Goal: Task Accomplishment & Management: Manage account settings

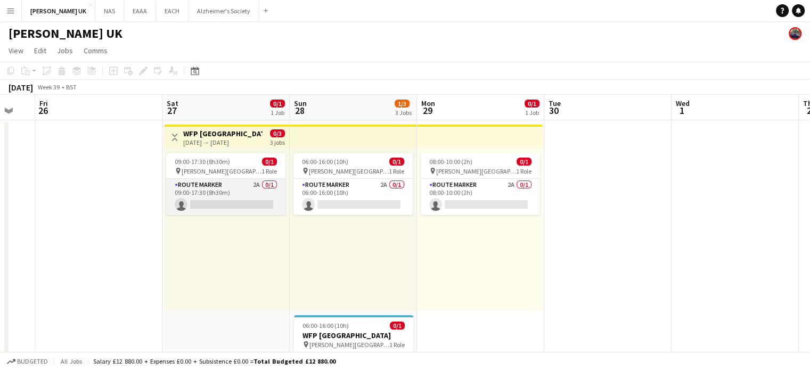
click at [235, 196] on app-card-role "Route Marker 2A 0/1 09:00-17:30 (8h30m) single-neutral-actions" at bounding box center [225, 197] width 119 height 36
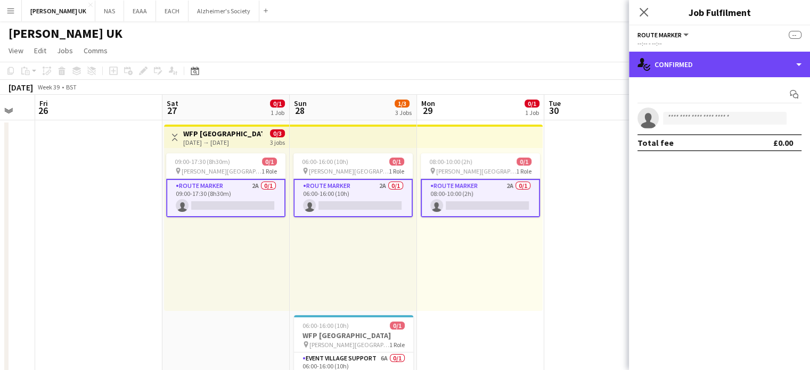
drag, startPoint x: 701, startPoint y: 73, endPoint x: 704, endPoint y: 85, distance: 12.1
click at [701, 73] on div "single-neutral-actions-check-2 Confirmed" at bounding box center [719, 65] width 181 height 26
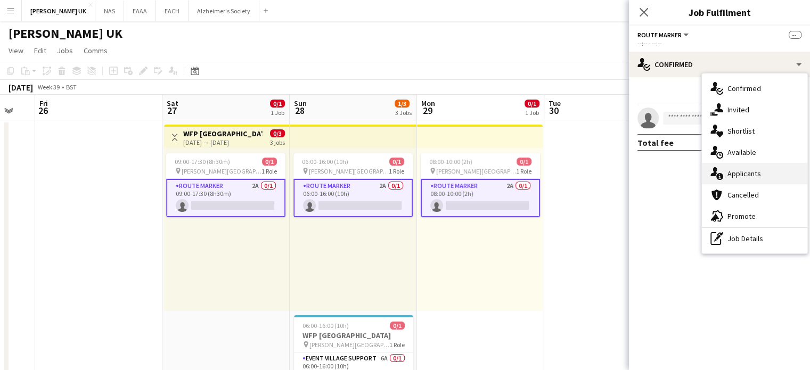
click at [752, 170] on div "single-neutral-actions-information Applicants" at bounding box center [754, 173] width 105 height 21
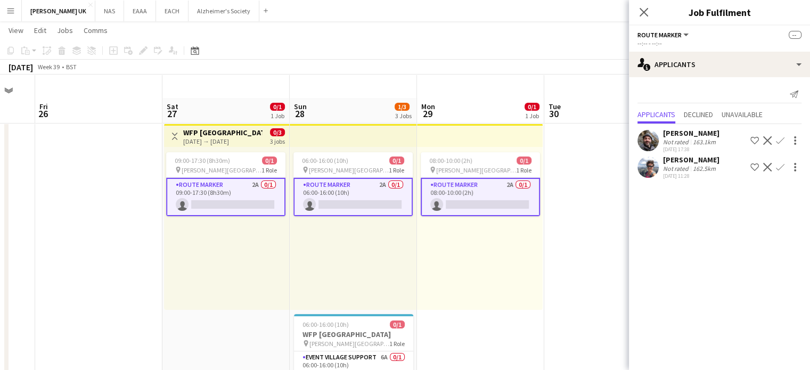
scroll to position [107, 0]
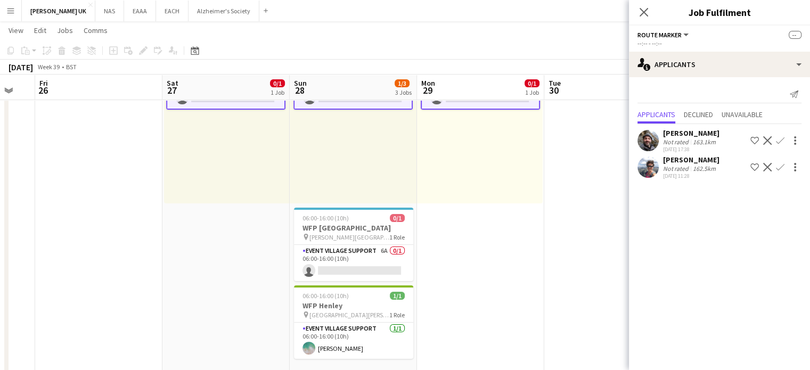
click at [691, 168] on div "162.5km" at bounding box center [704, 169] width 27 height 8
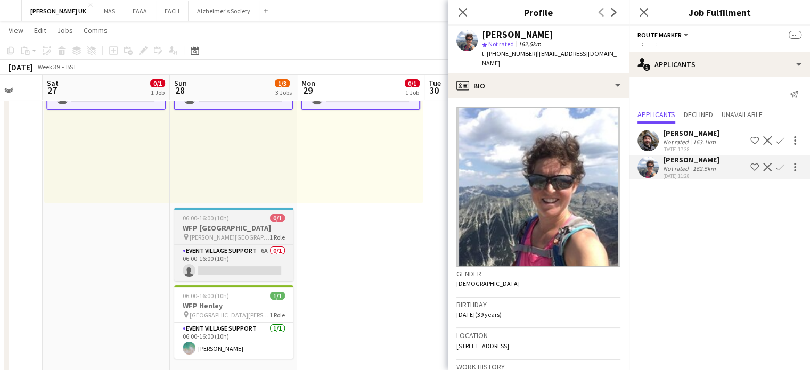
drag, startPoint x: 377, startPoint y: 234, endPoint x: 262, endPoint y: 239, distance: 115.7
click at [256, 240] on app-calendar-viewport "Wed 24 Thu 25 Fri 26 Sat 27 0/1 1 Job Sun 28 1/3 3 Jobs Mon 29 0/1 1 Job Tue 30…" at bounding box center [405, 214] width 810 height 559
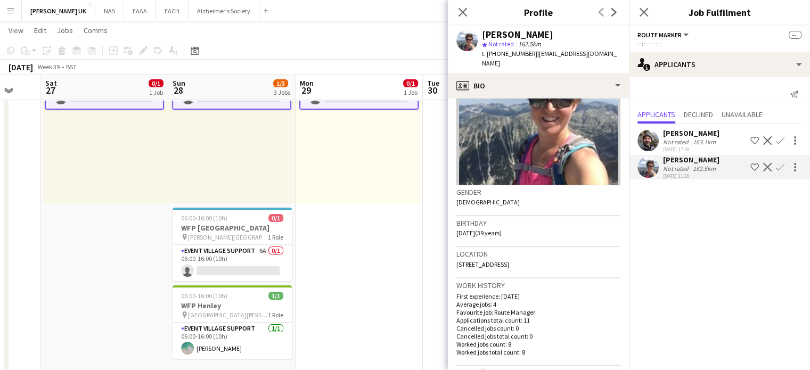
scroll to position [0, 0]
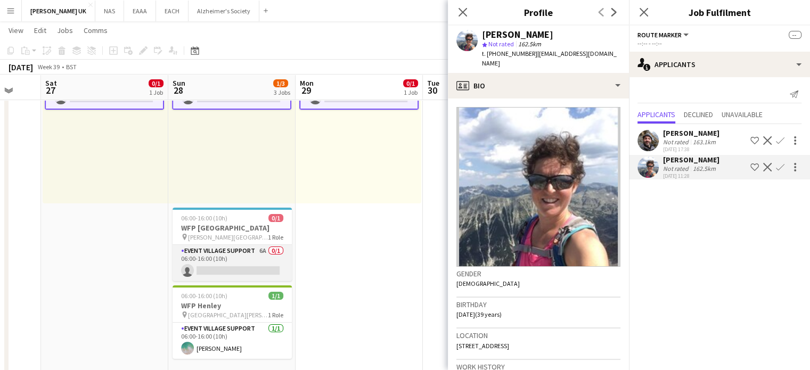
click at [222, 258] on app-card-role "Event Village Support 6A 0/1 06:00-16:00 (10h) single-neutral-actions" at bounding box center [232, 263] width 119 height 36
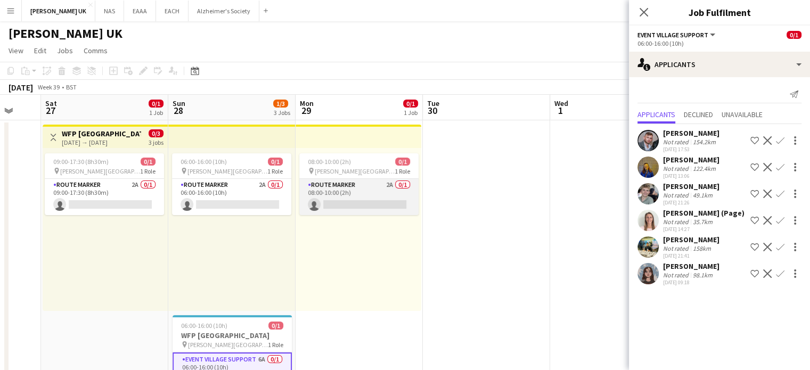
click at [372, 187] on app-card-role "Route Marker 2A 0/1 08:00-10:00 (2h) single-neutral-actions" at bounding box center [358, 197] width 119 height 36
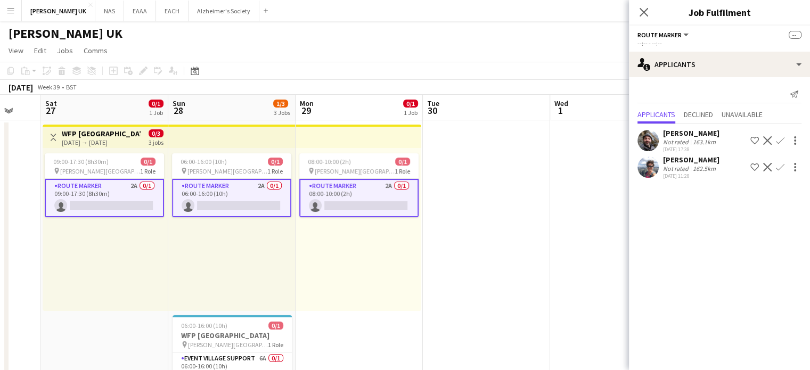
click at [691, 168] on div "162.5km" at bounding box center [704, 169] width 27 height 8
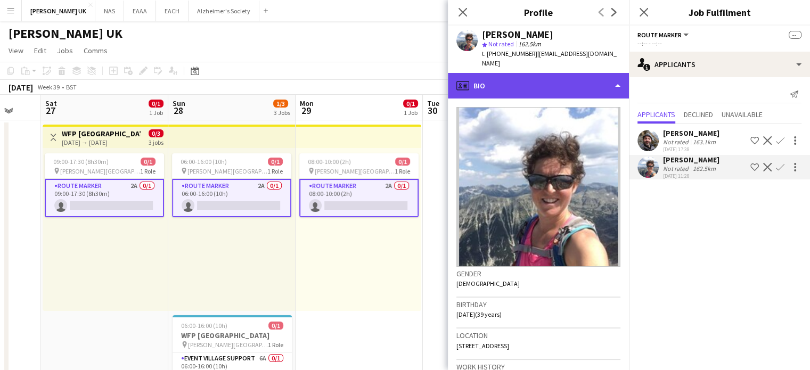
click at [499, 86] on div "profile Bio" at bounding box center [538, 86] width 181 height 26
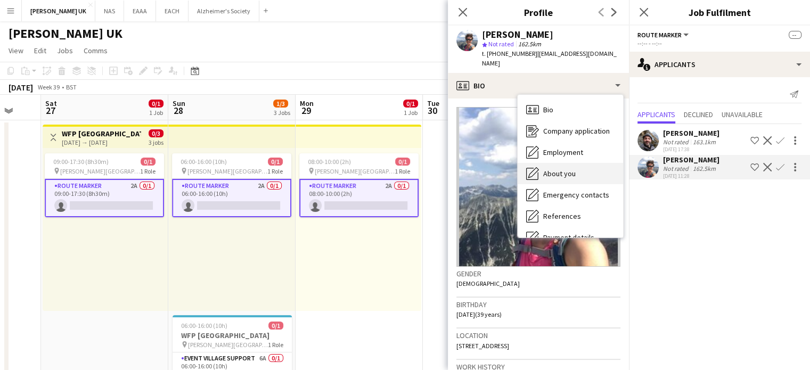
click at [575, 168] on div "About you About you" at bounding box center [570, 173] width 105 height 21
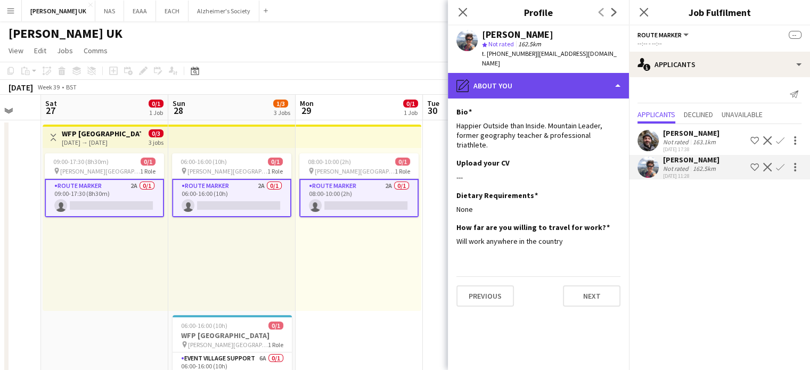
click at [588, 80] on div "pencil4 About you" at bounding box center [538, 86] width 181 height 26
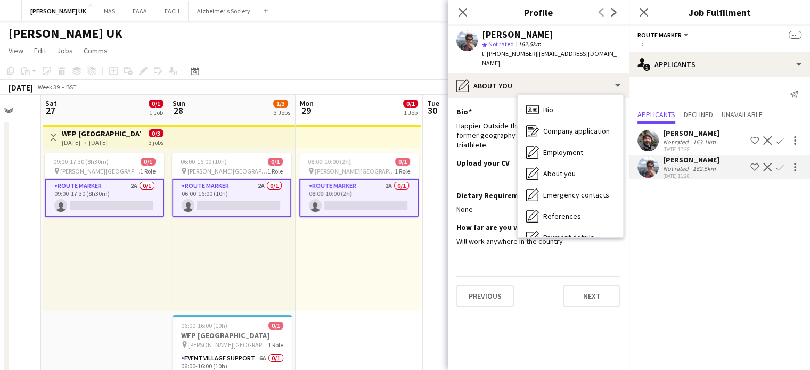
click at [582, 97] on div "Bio Bio Company application Company application Employment Employment About you…" at bounding box center [570, 166] width 105 height 143
click at [580, 105] on div "Bio Bio" at bounding box center [570, 109] width 105 height 21
